Goal: Information Seeking & Learning: Learn about a topic

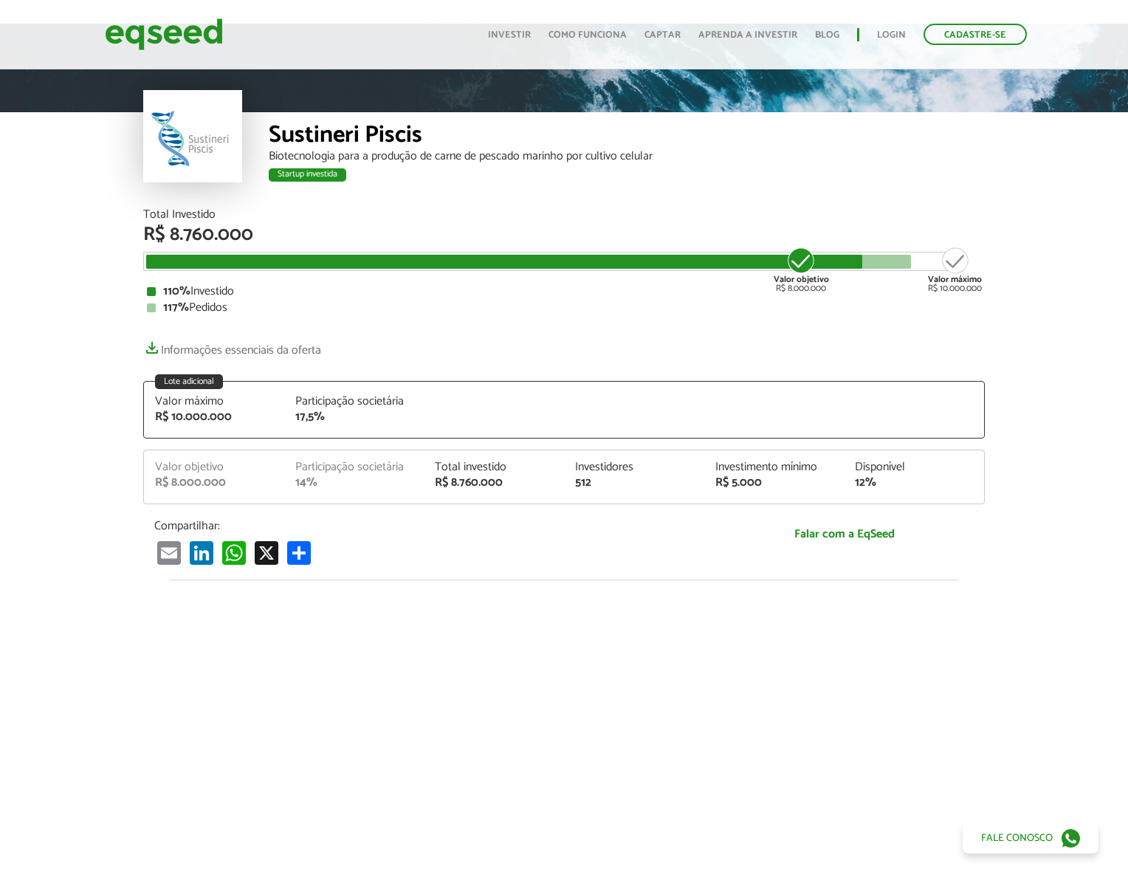
scroll to position [44, 0]
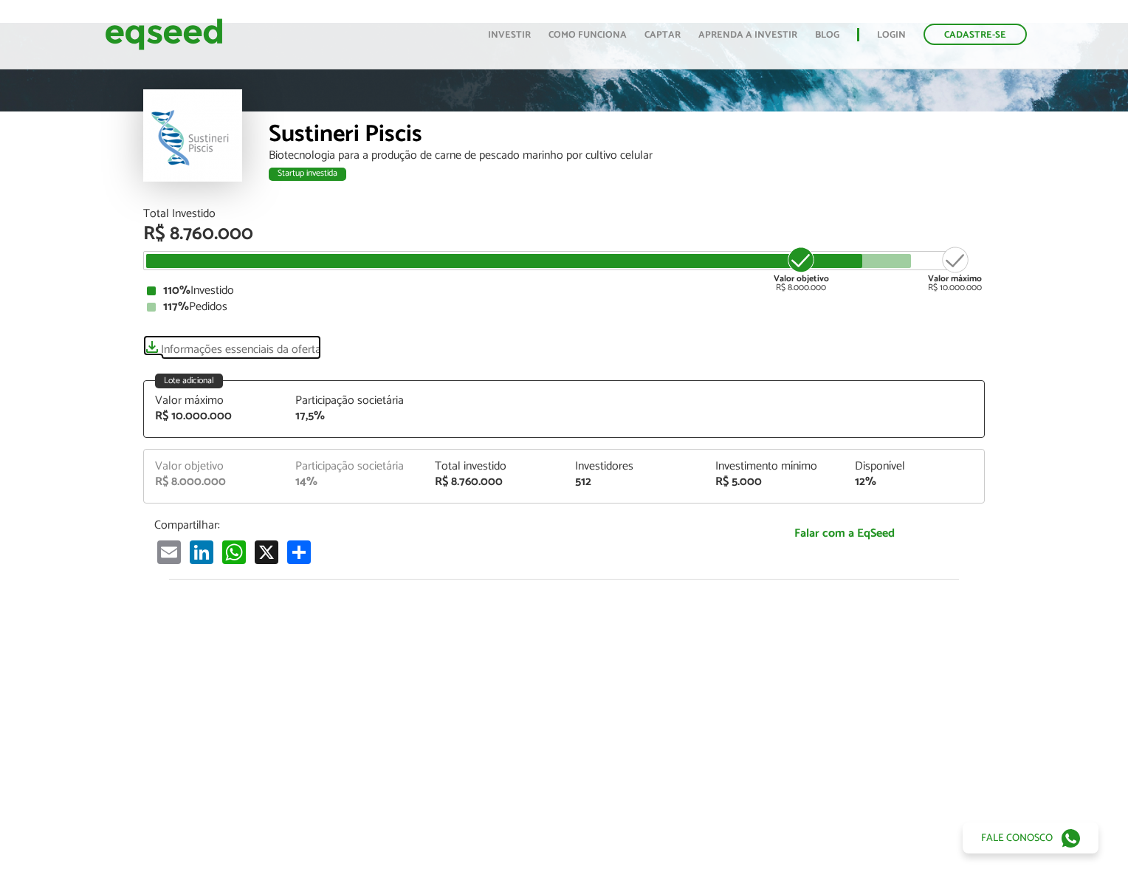
click at [154, 348] on link "Informações essenciais da oferta" at bounding box center [232, 345] width 178 height 21
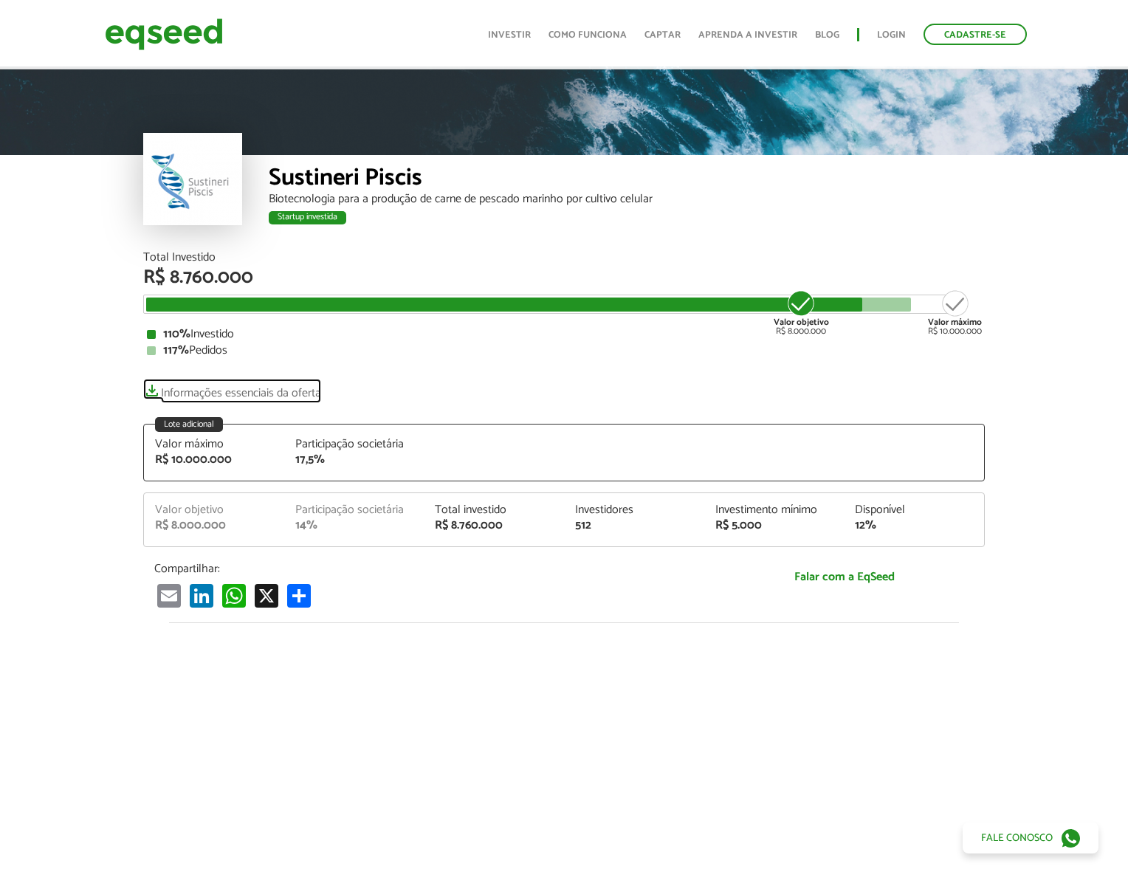
scroll to position [25, 0]
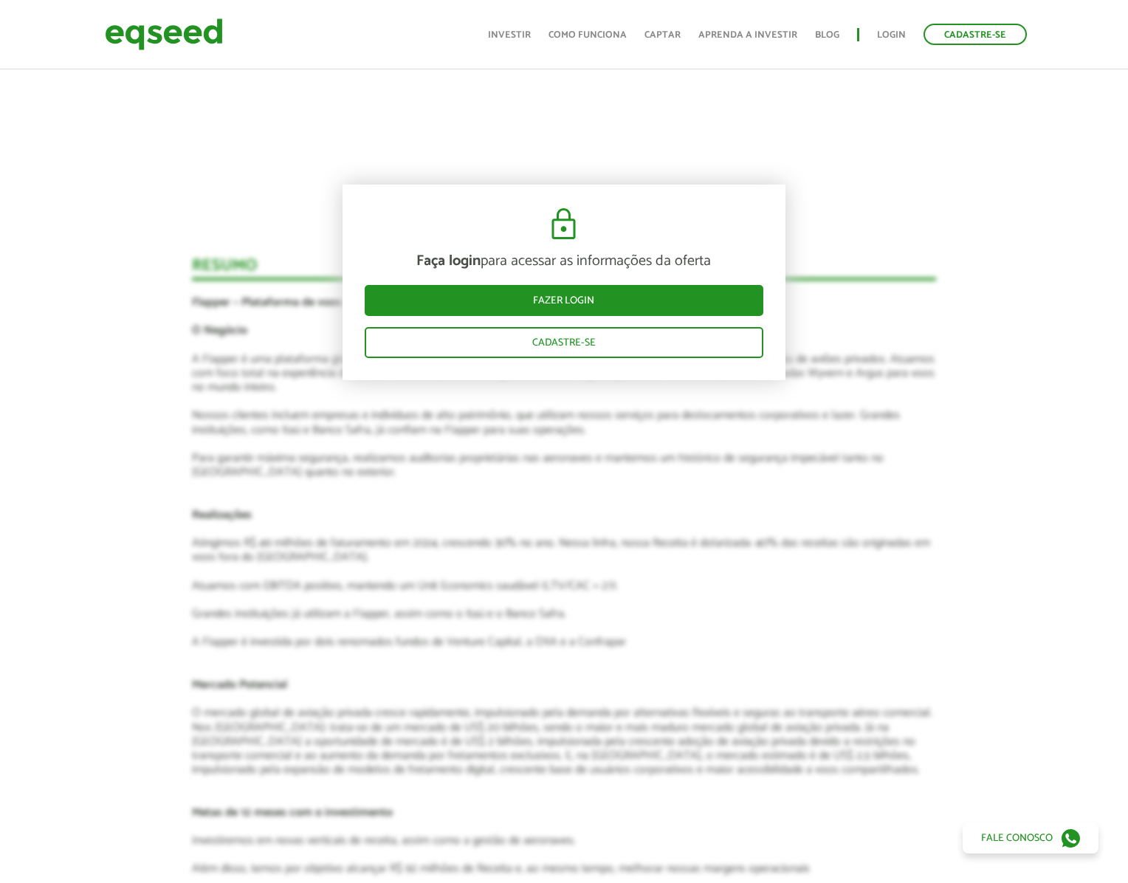
scroll to position [1433, 0]
